Goal: Check status: Check status

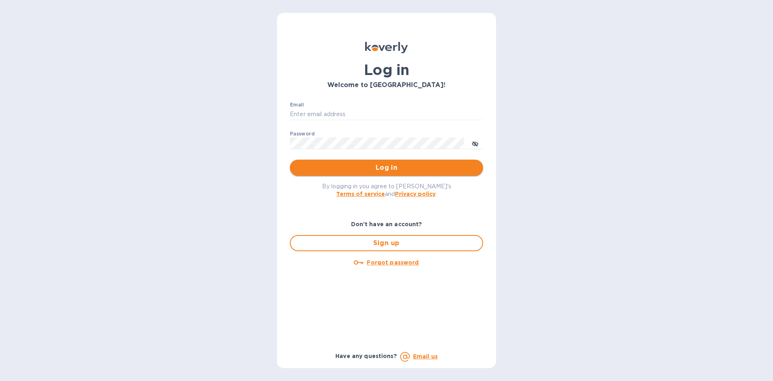
type input "ENTERPRISESMYRAINC@GMAIL.COM"
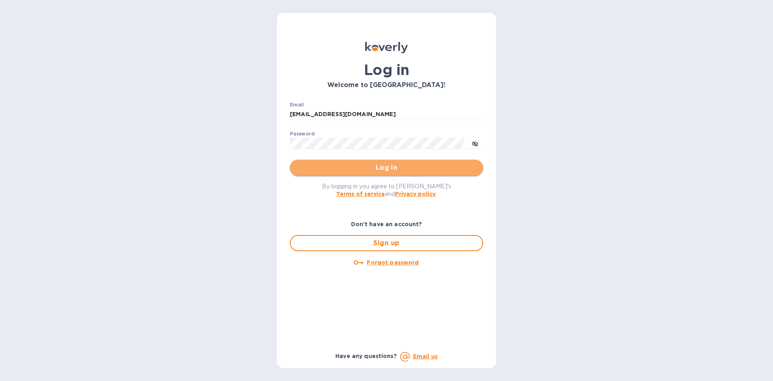
click at [407, 169] on span "Log in" at bounding box center [386, 168] width 180 height 10
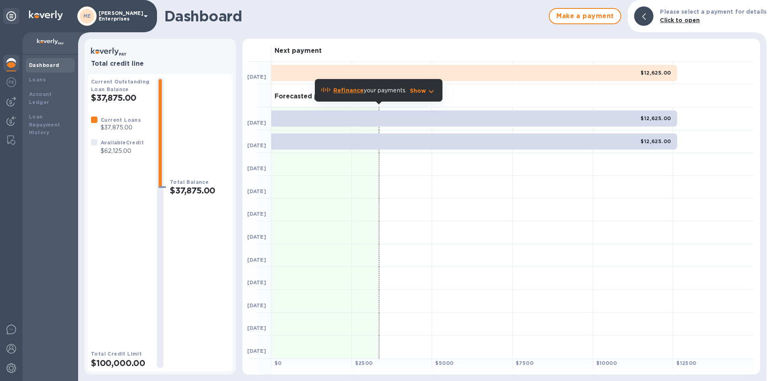
click at [105, 17] on p "[PERSON_NAME] Enterprises" at bounding box center [119, 15] width 40 height 11
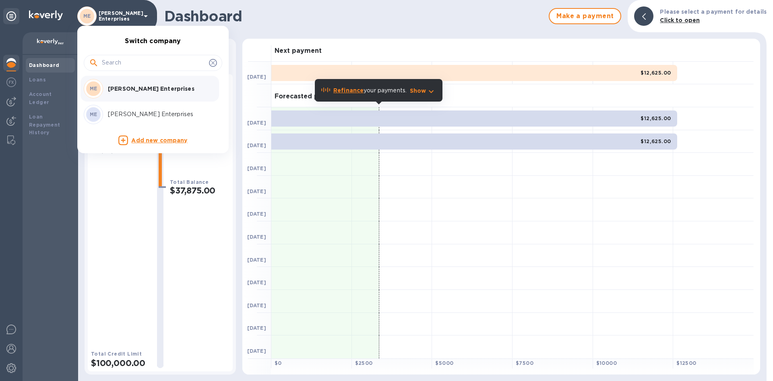
click at [56, 68] on div at bounding box center [386, 190] width 773 height 381
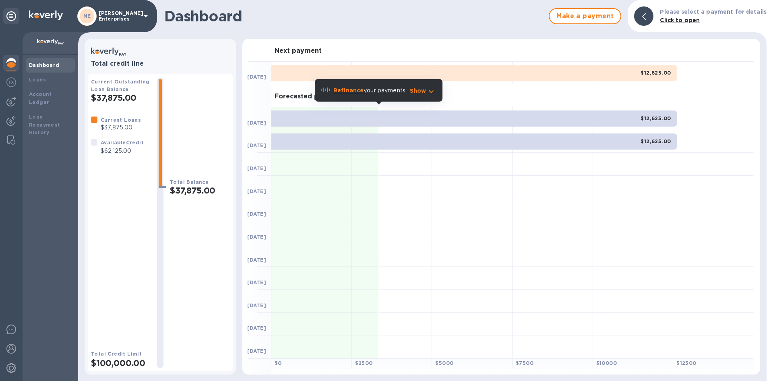
click at [59, 61] on div "Dashboard" at bounding box center [50, 65] width 49 height 14
click at [143, 16] on icon at bounding box center [146, 16] width 10 height 10
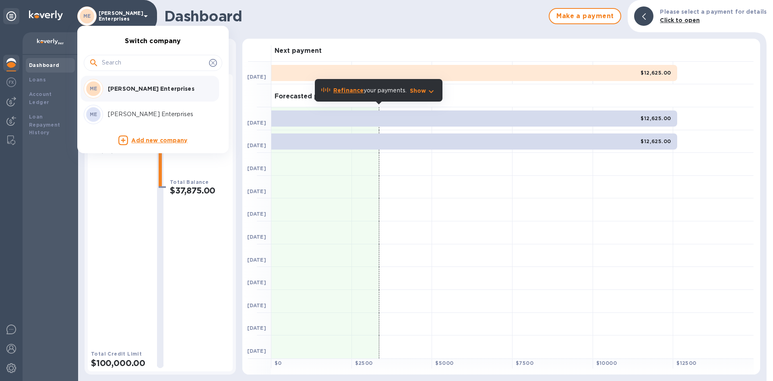
click at [143, 16] on div at bounding box center [386, 190] width 773 height 381
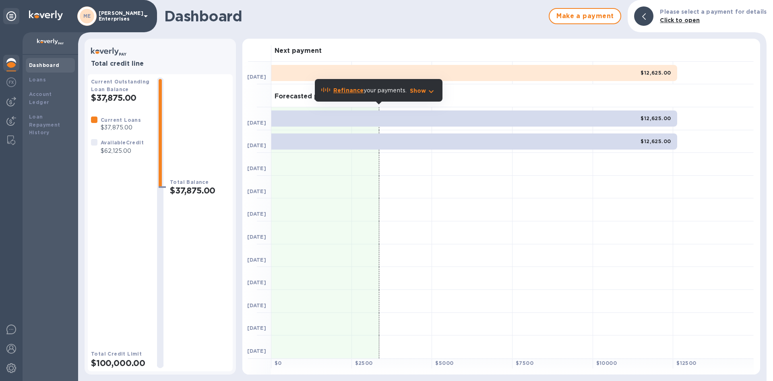
click at [40, 190] on div "Dashboard Loans Account Ledger Loan Repayment History" at bounding box center [51, 218] width 56 height 326
click at [43, 66] on b "Dashboard" at bounding box center [44, 65] width 31 height 6
click at [49, 62] on div "Dashboard" at bounding box center [50, 65] width 43 height 8
click at [49, 62] on b "Dashboard" at bounding box center [44, 65] width 31 height 6
click at [46, 120] on div "Loan Repayment History" at bounding box center [50, 125] width 43 height 24
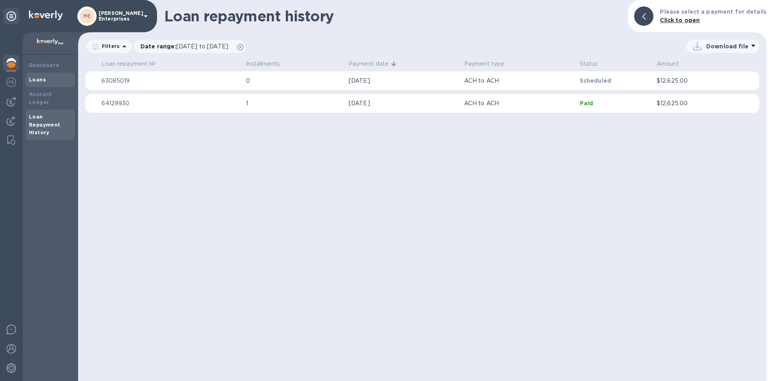
click at [43, 80] on b "Loans" at bounding box center [37, 80] width 17 height 6
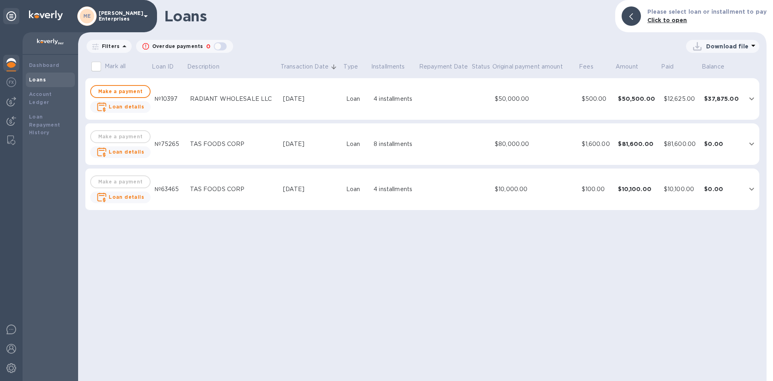
click at [419, 106] on td at bounding box center [444, 99] width 53 height 42
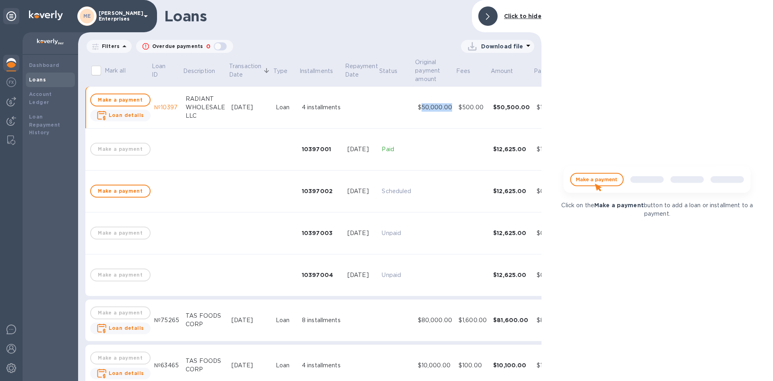
click at [419, 106] on div "$50,000.00" at bounding box center [435, 107] width 34 height 8
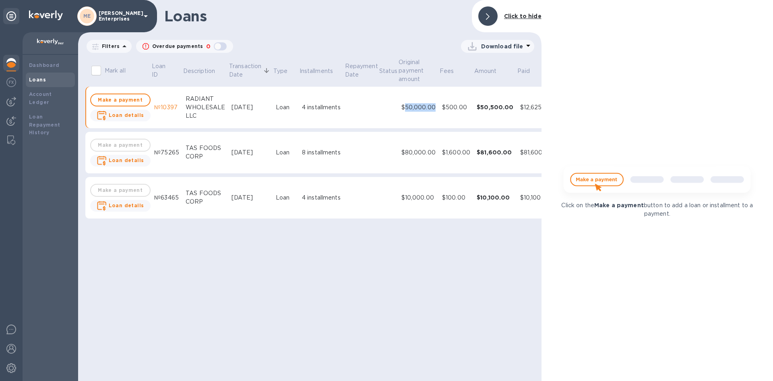
click at [611, 182] on img at bounding box center [657, 183] width 201 height 40
click at [587, 182] on img at bounding box center [657, 183] width 201 height 40
click at [42, 81] on b "Loans" at bounding box center [37, 80] width 17 height 6
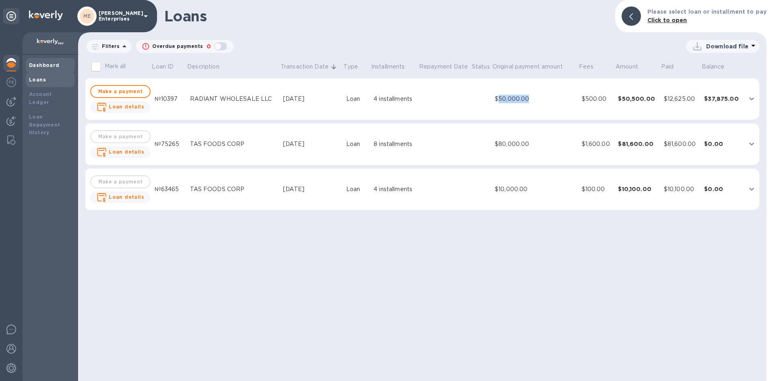
click at [41, 68] on div "Dashboard" at bounding box center [50, 65] width 43 height 8
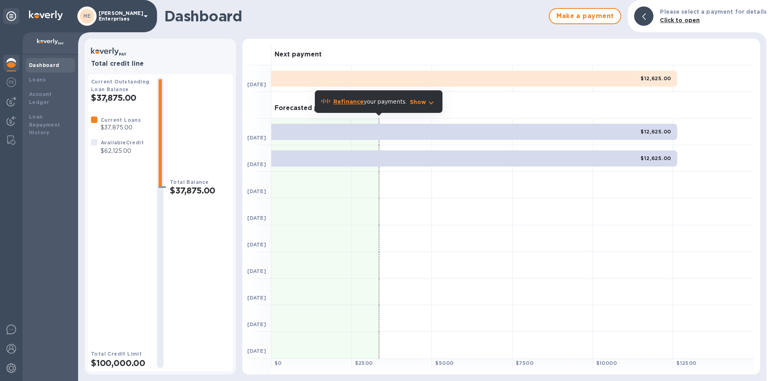
click at [12, 65] on img at bounding box center [11, 63] width 10 height 10
click at [10, 83] on img at bounding box center [11, 82] width 10 height 10
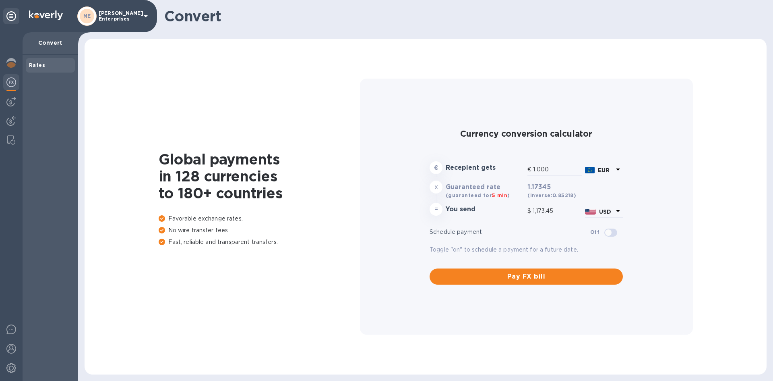
click at [144, 16] on icon at bounding box center [146, 16] width 10 height 10
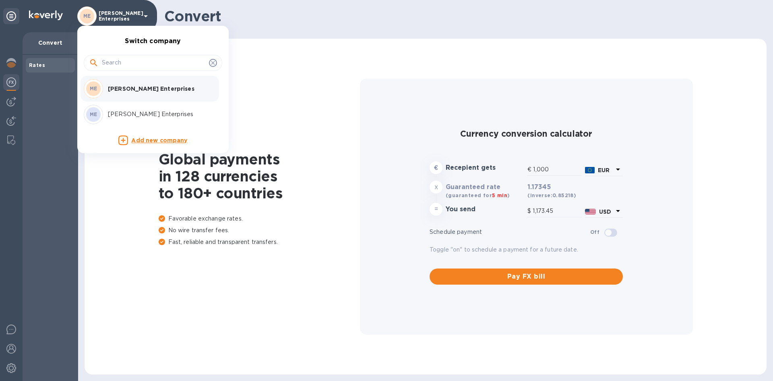
click at [10, 15] on div at bounding box center [386, 190] width 773 height 381
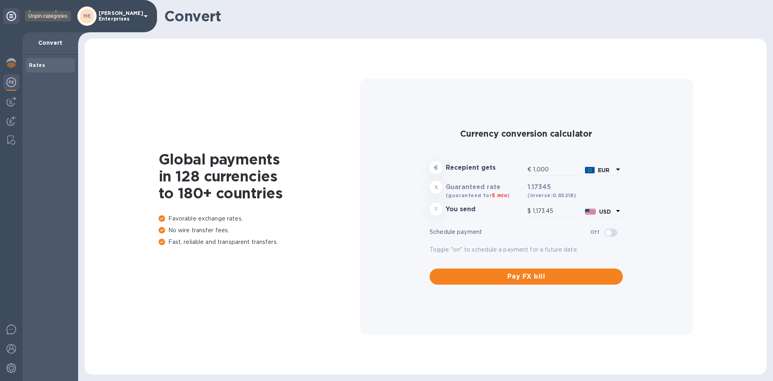
click at [10, 15] on icon at bounding box center [11, 16] width 10 height 10
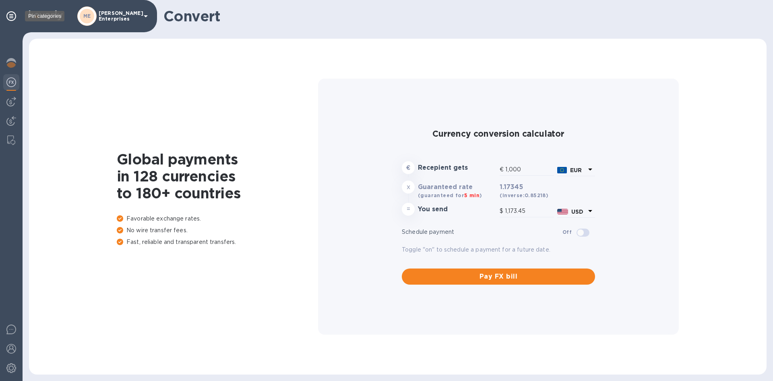
click at [10, 15] on icon at bounding box center [11, 16] width 10 height 10
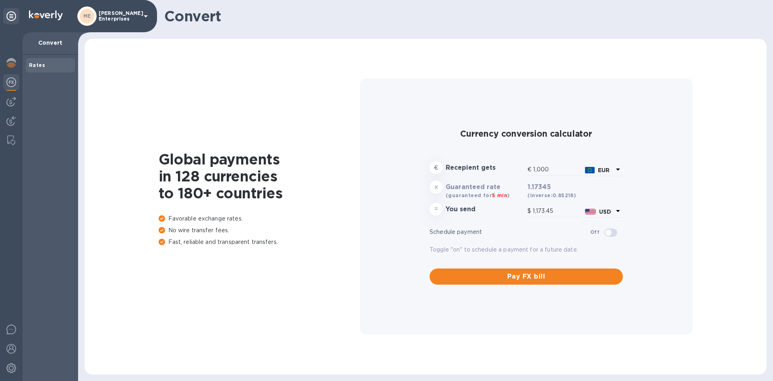
click at [90, 14] on b "ME" at bounding box center [87, 16] width 8 height 6
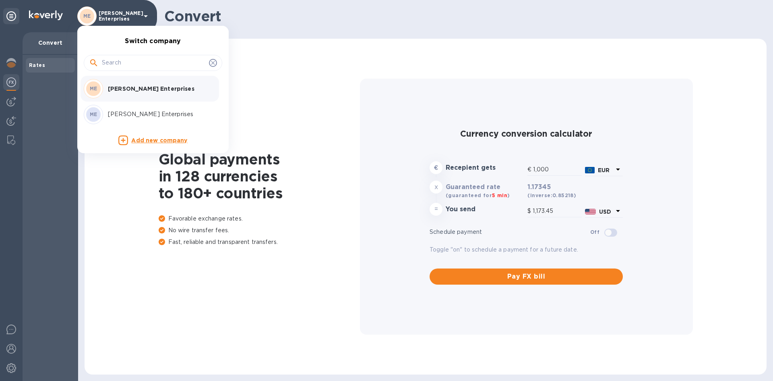
click at [122, 87] on p "[PERSON_NAME] Enterprises" at bounding box center [158, 89] width 101 height 8
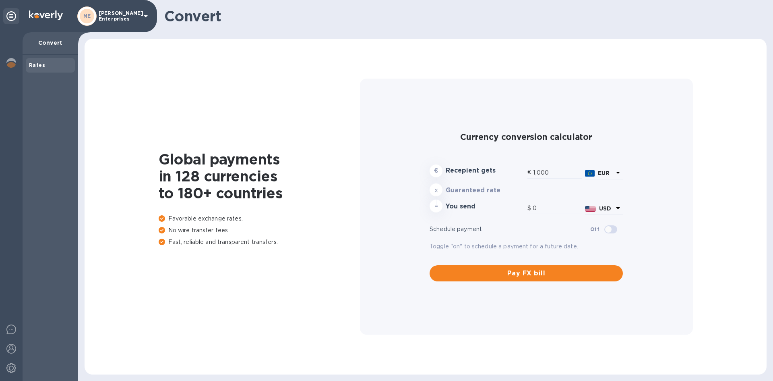
type input "1,173.45"
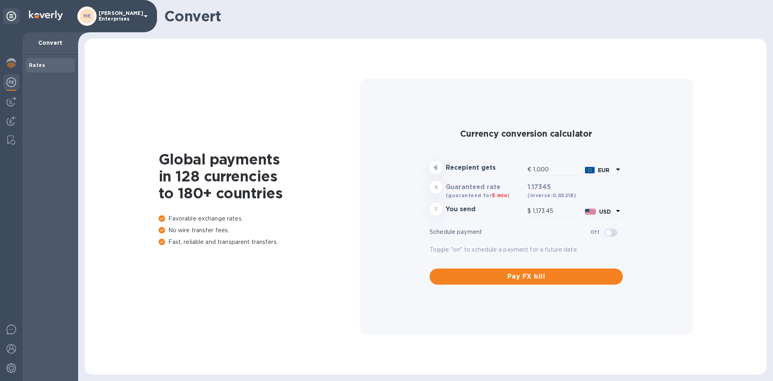
click at [147, 14] on icon at bounding box center [146, 16] width 10 height 10
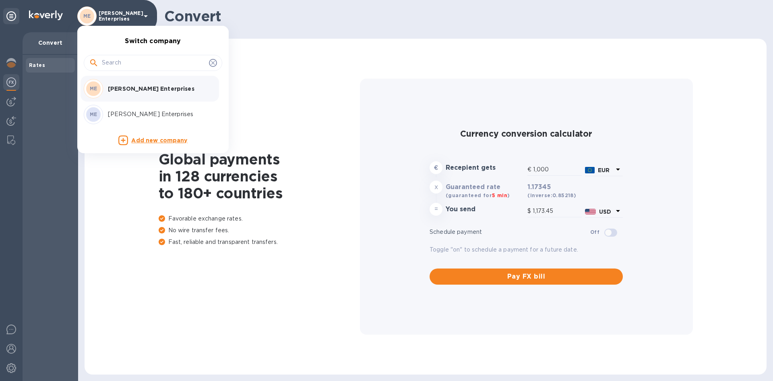
click at [132, 112] on p "[PERSON_NAME] Enterprises" at bounding box center [158, 114] width 101 height 8
